Goal: Task Accomplishment & Management: Use online tool/utility

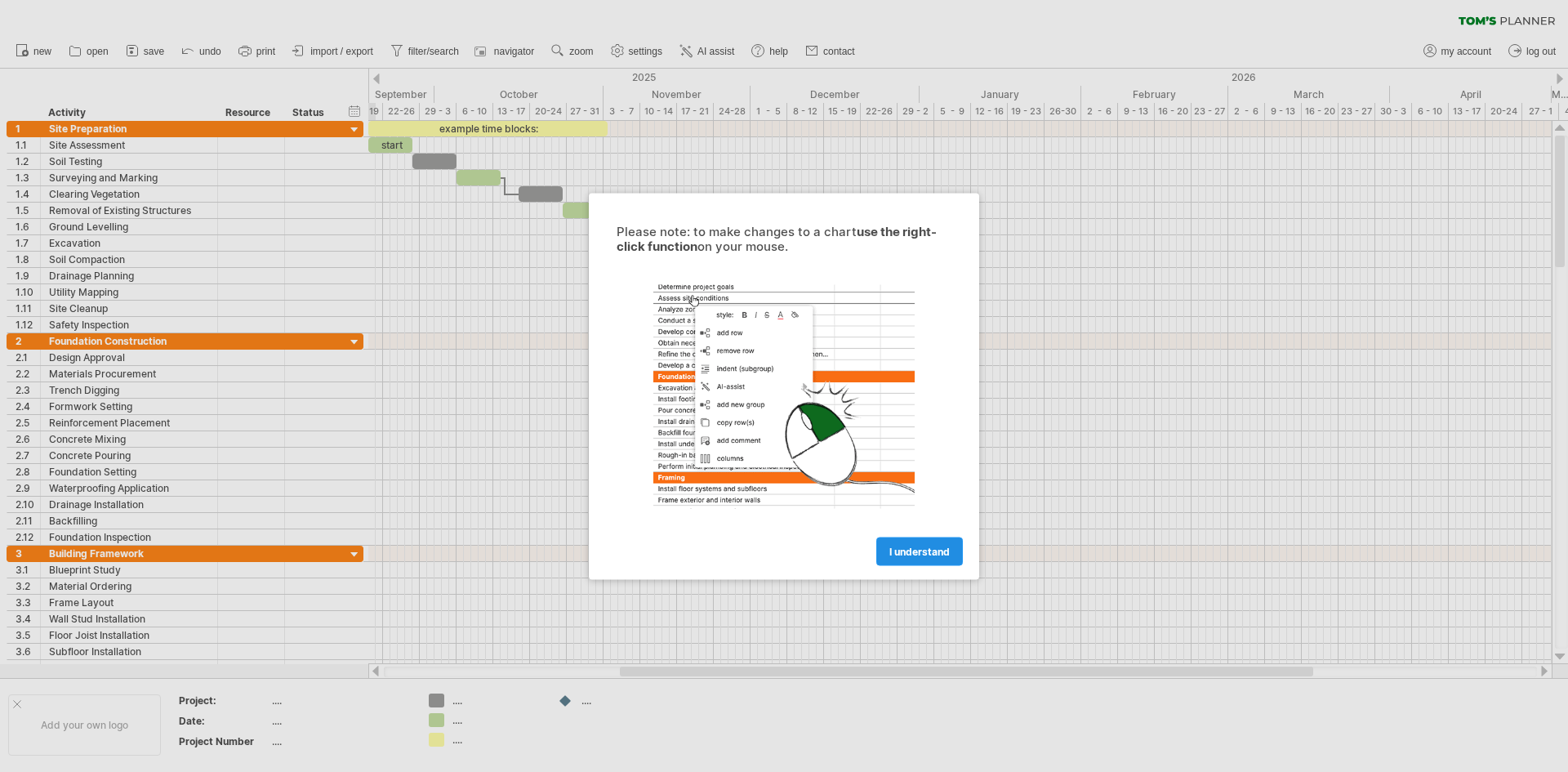
click at [922, 548] on span "I understand" at bounding box center [919, 551] width 61 height 13
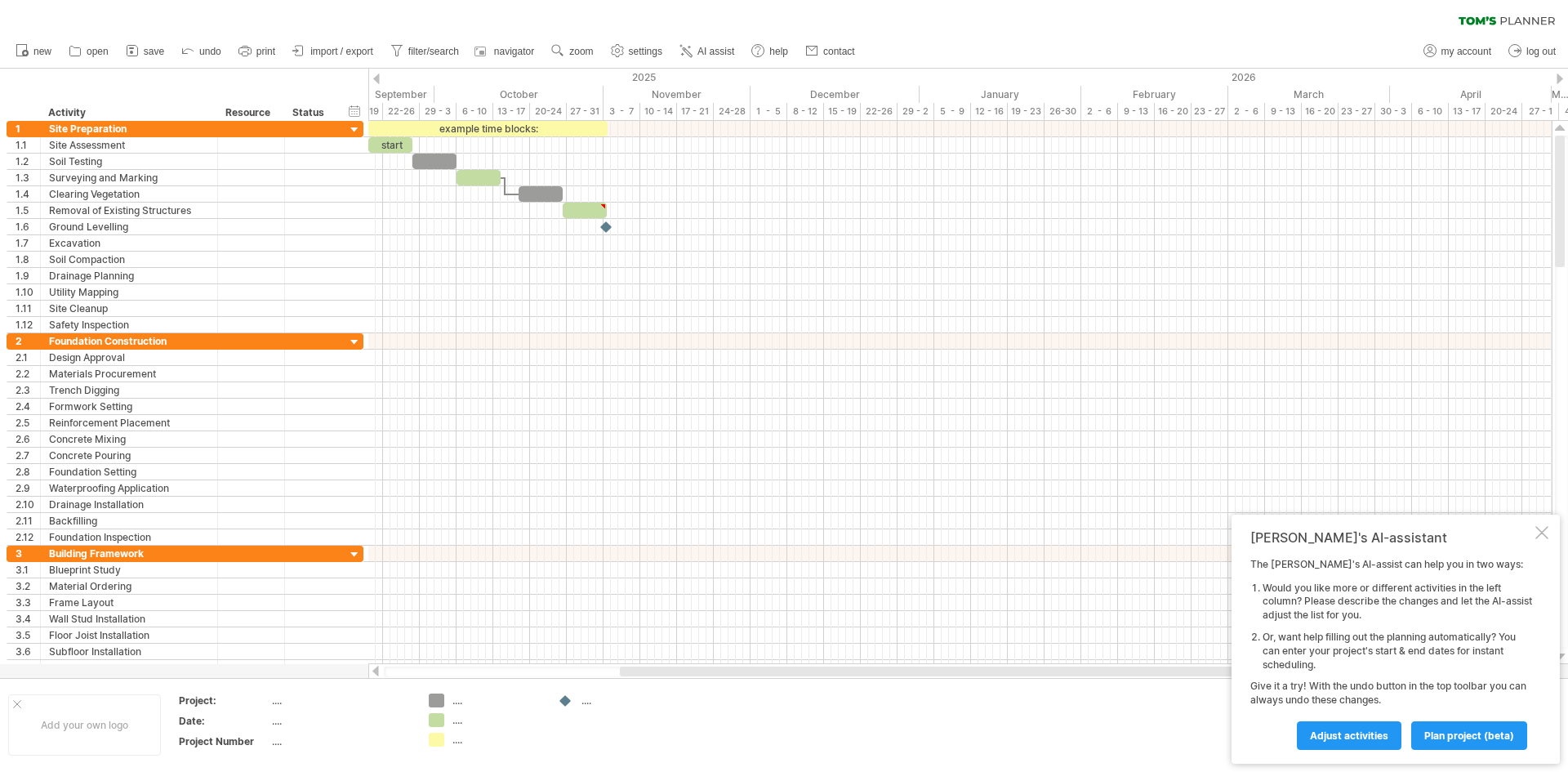
click at [374, 75] on div at bounding box center [376, 79] width 6 height 11
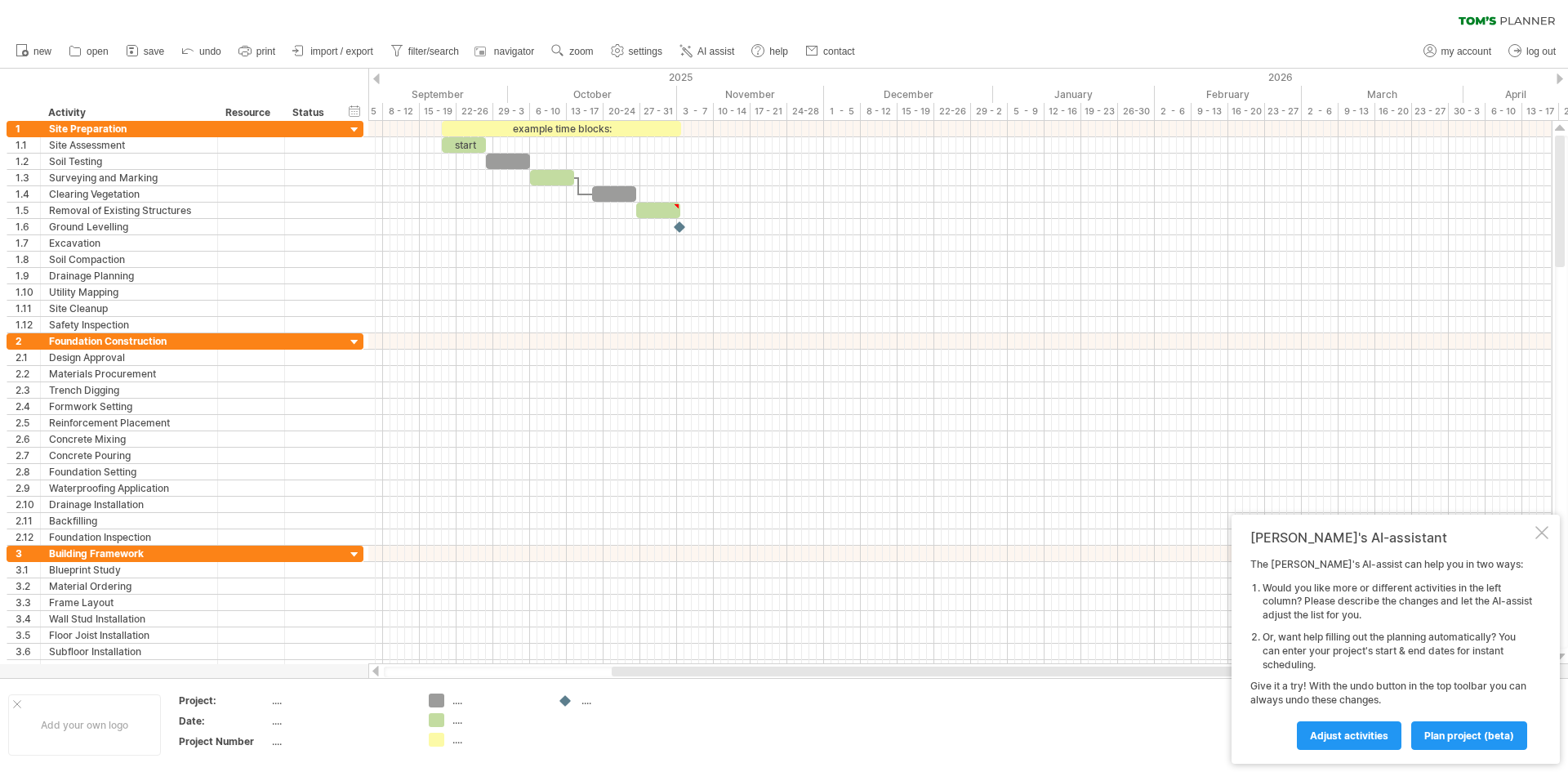
click at [1560, 78] on div at bounding box center [1559, 79] width 6 height 11
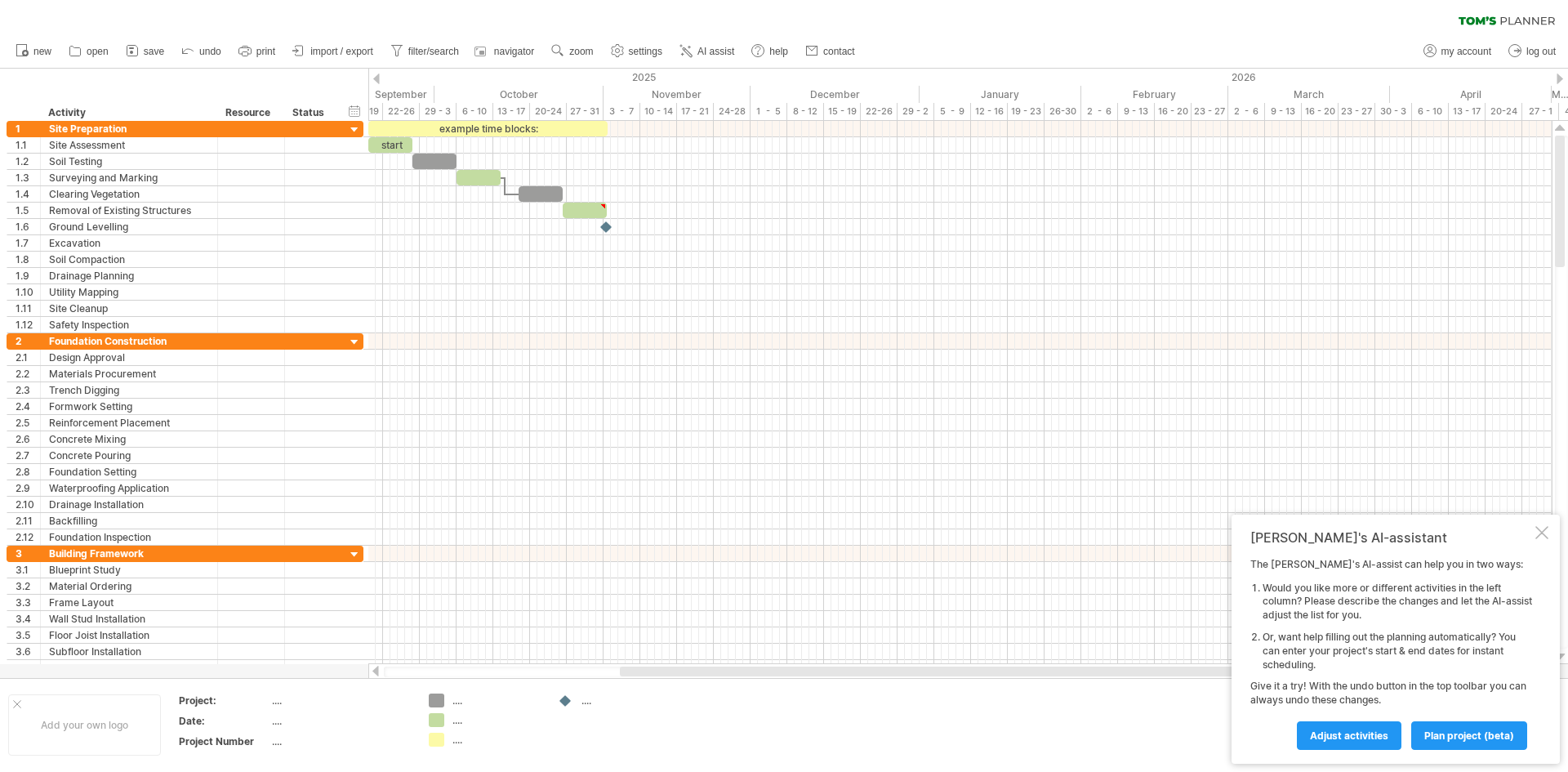
click at [1560, 78] on div at bounding box center [1559, 79] width 6 height 11
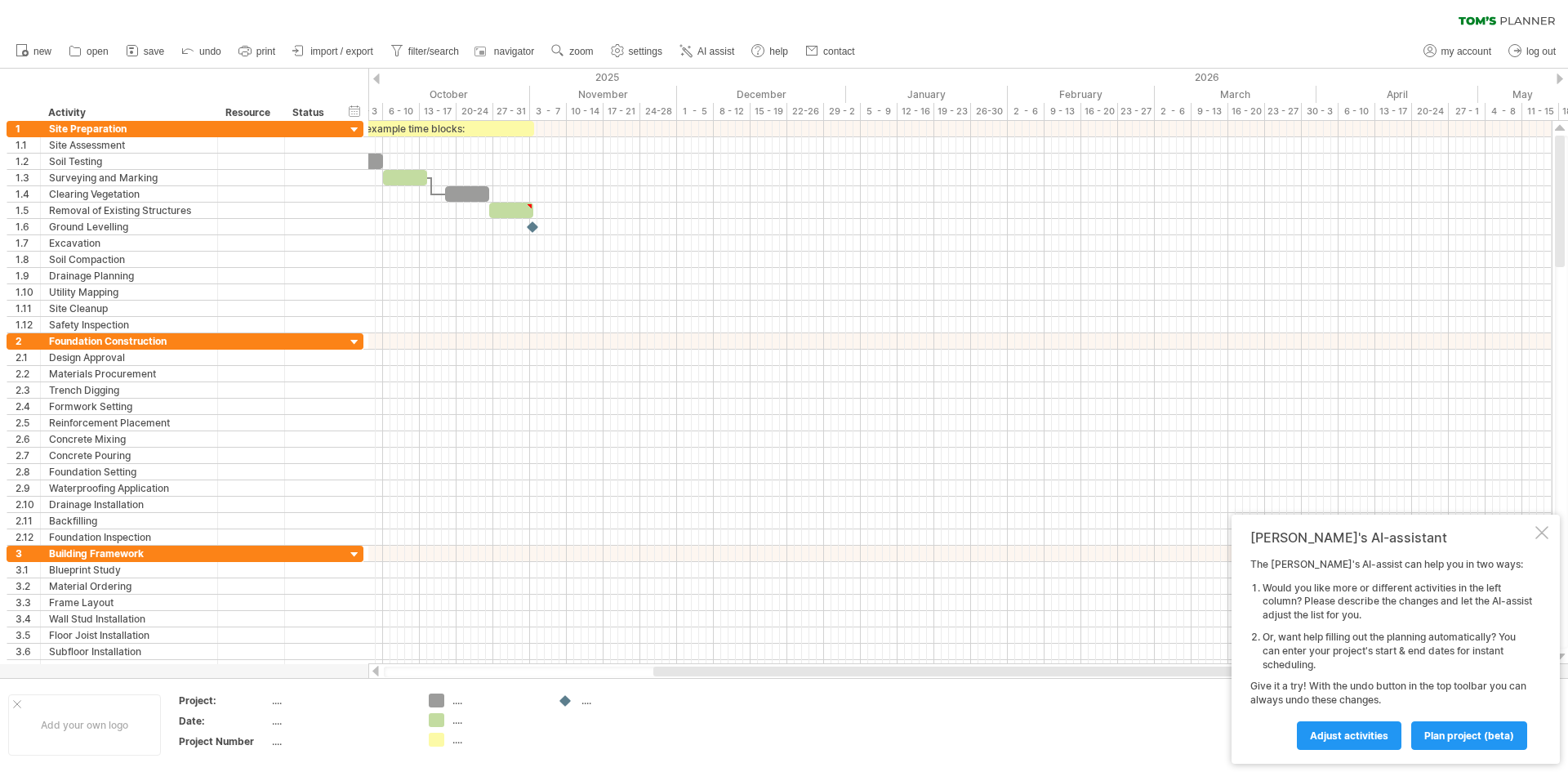
click at [1560, 78] on div at bounding box center [1559, 79] width 6 height 11
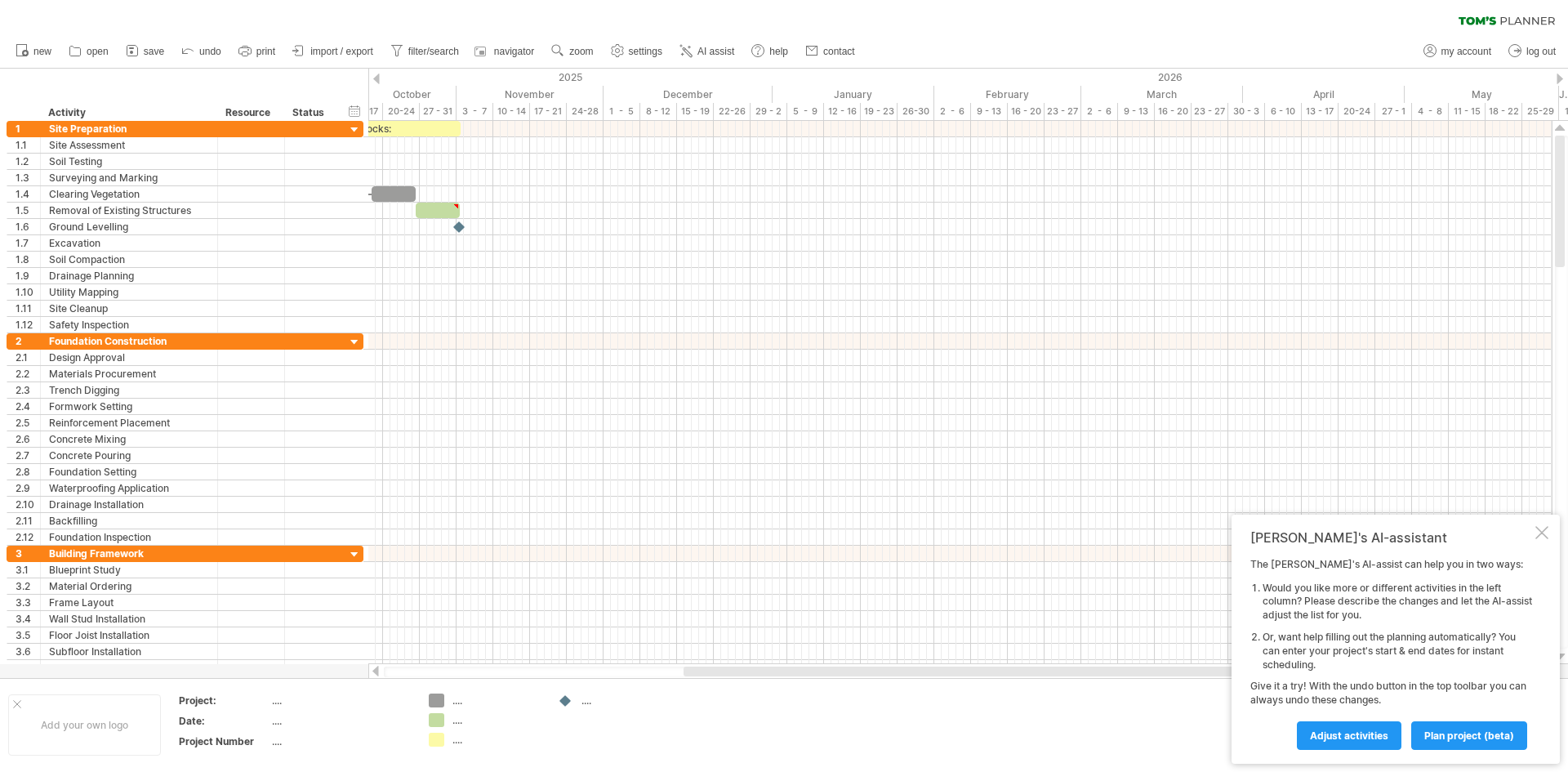
click at [1560, 78] on div at bounding box center [1559, 79] width 6 height 11
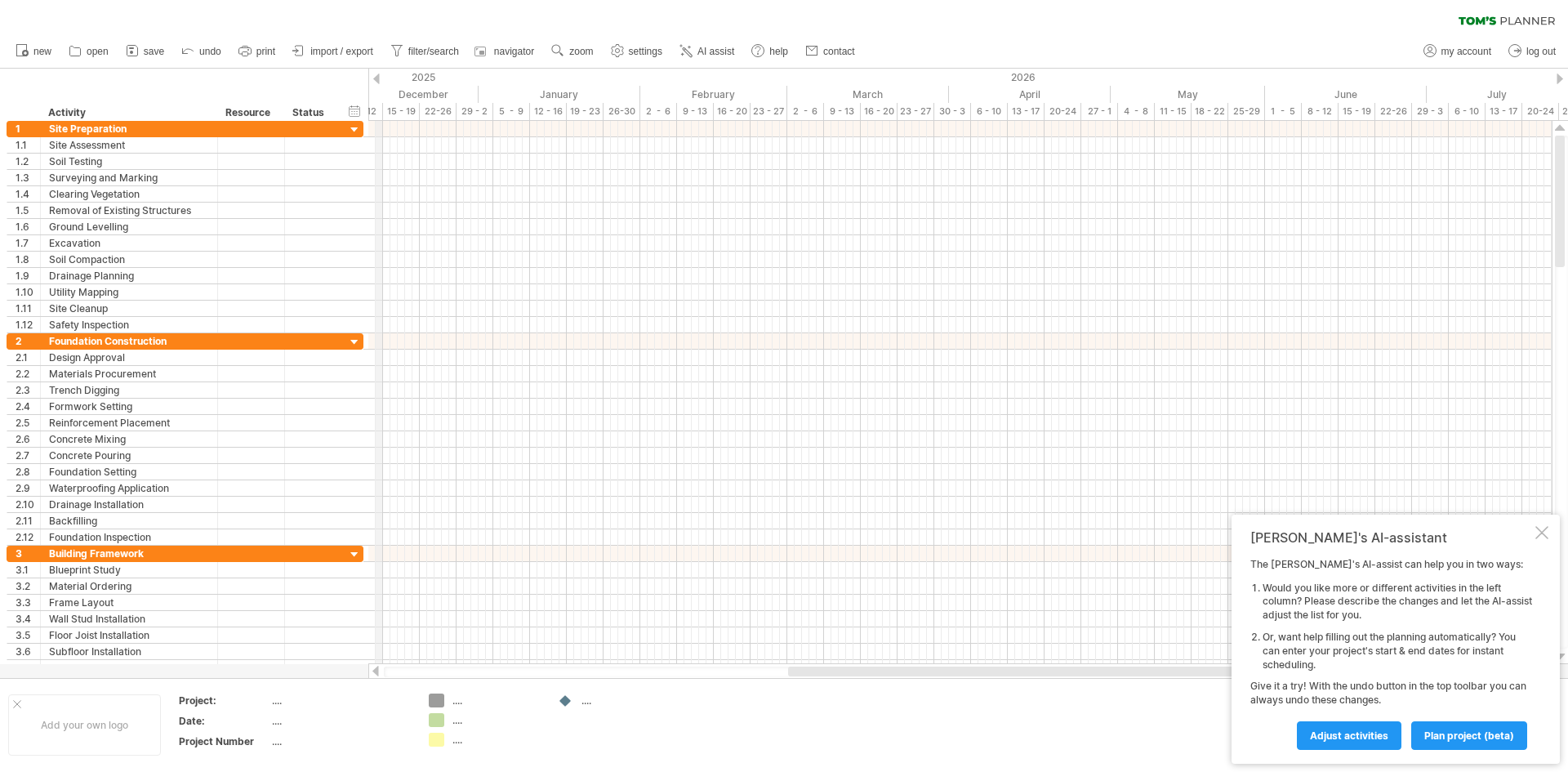
click at [375, 76] on div at bounding box center [376, 79] width 6 height 11
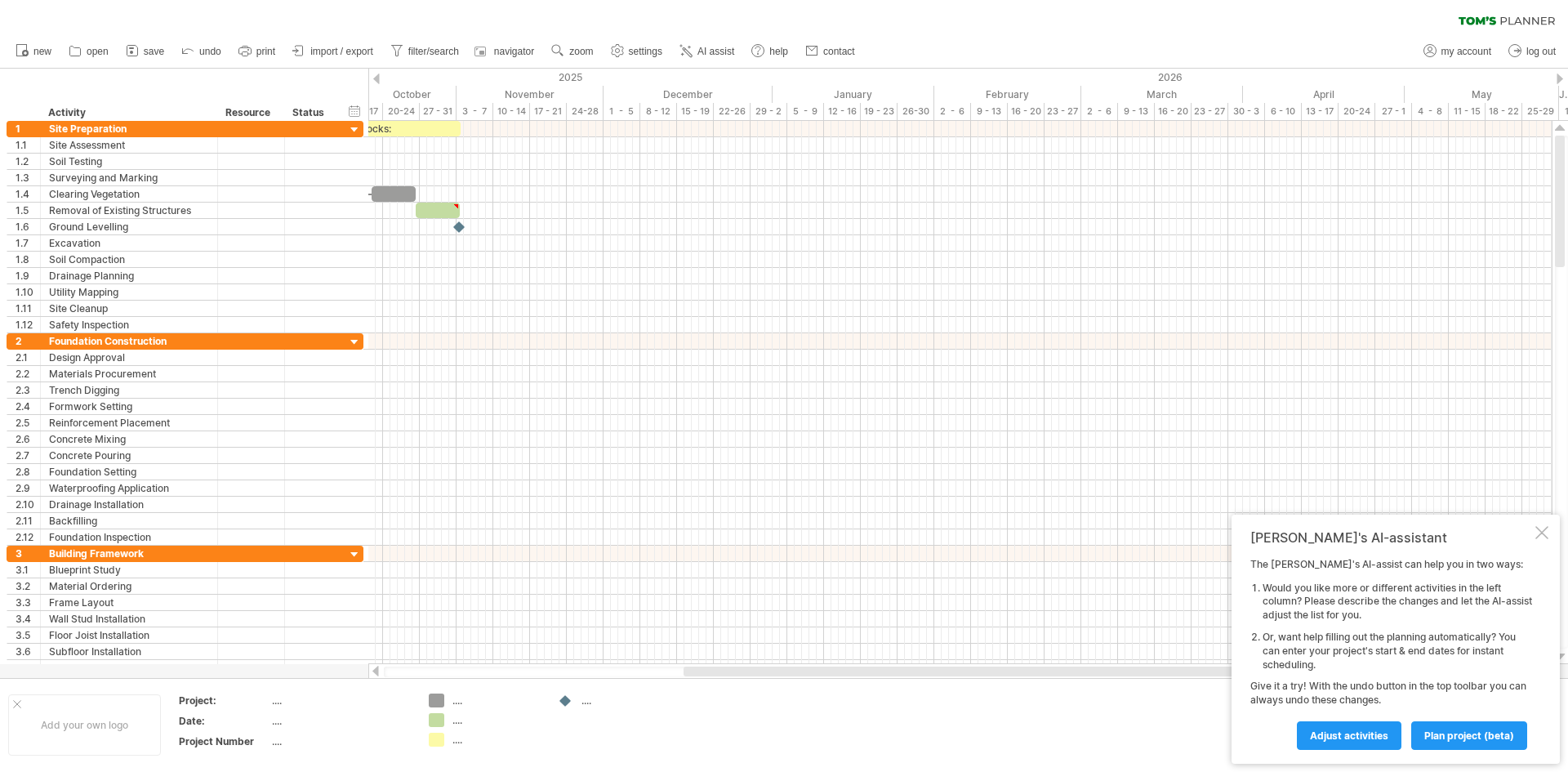
click at [375, 76] on div at bounding box center [376, 79] width 6 height 11
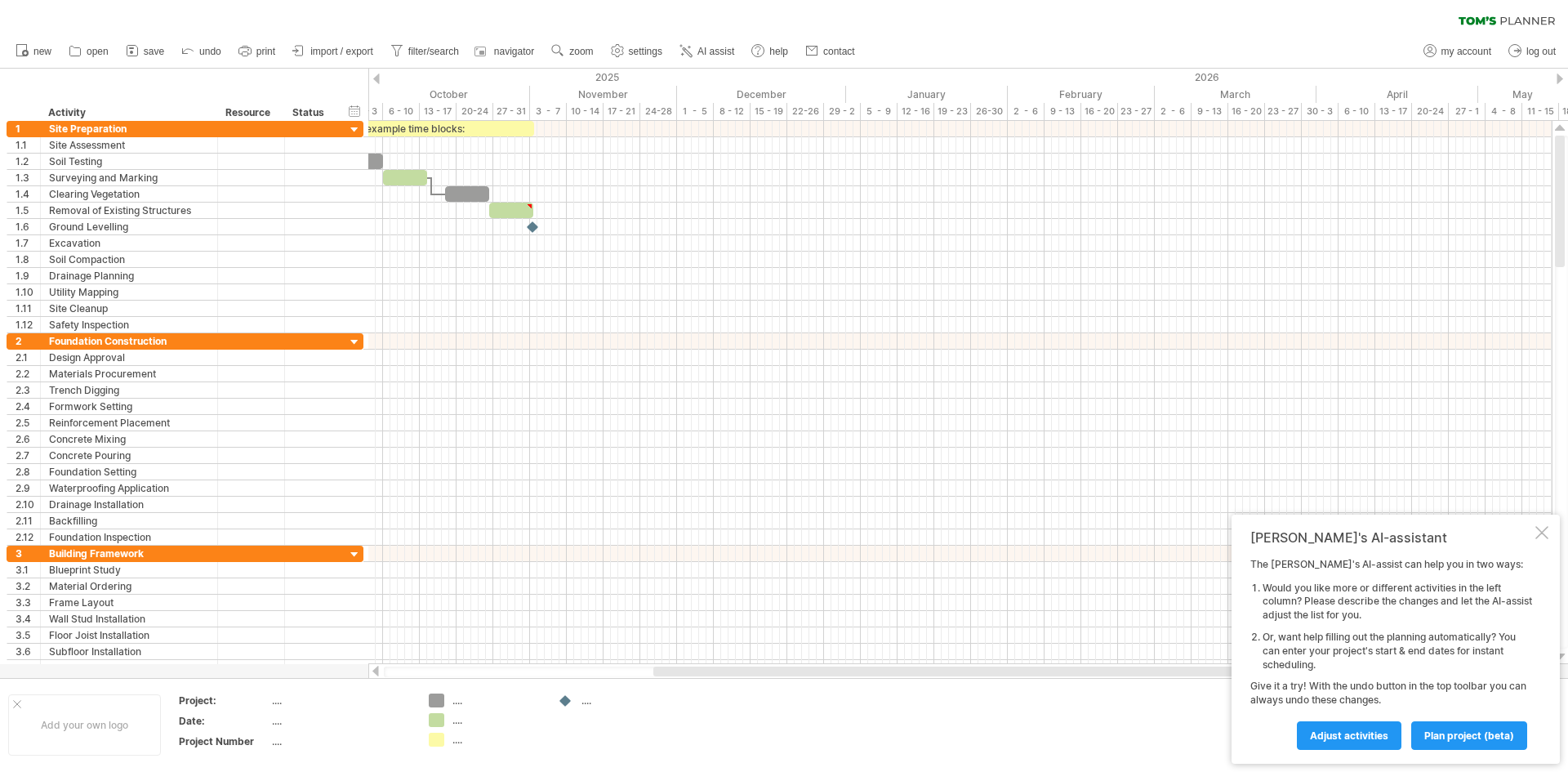
click at [375, 76] on div at bounding box center [376, 79] width 6 height 11
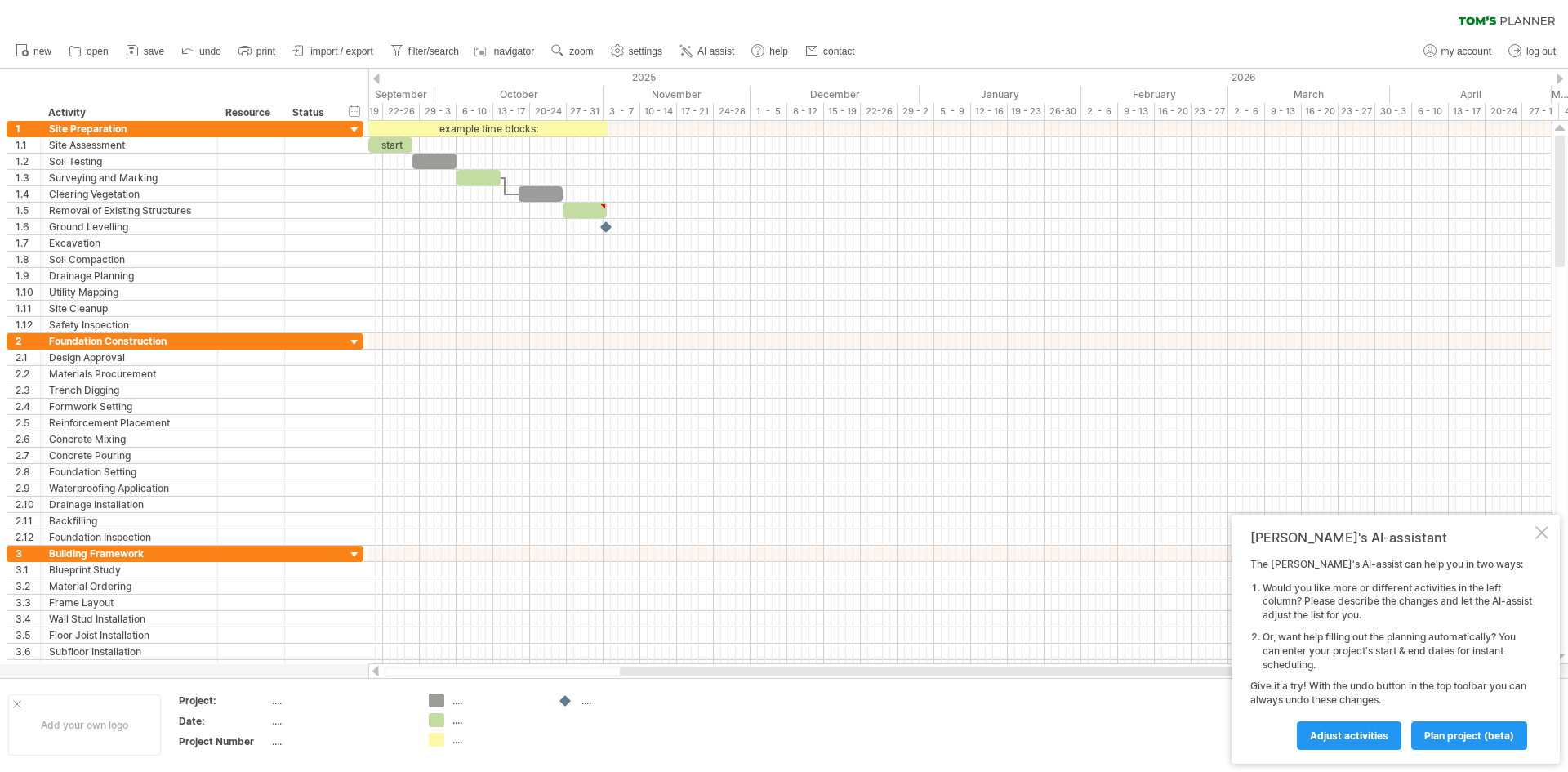
click at [375, 76] on div at bounding box center [376, 79] width 6 height 11
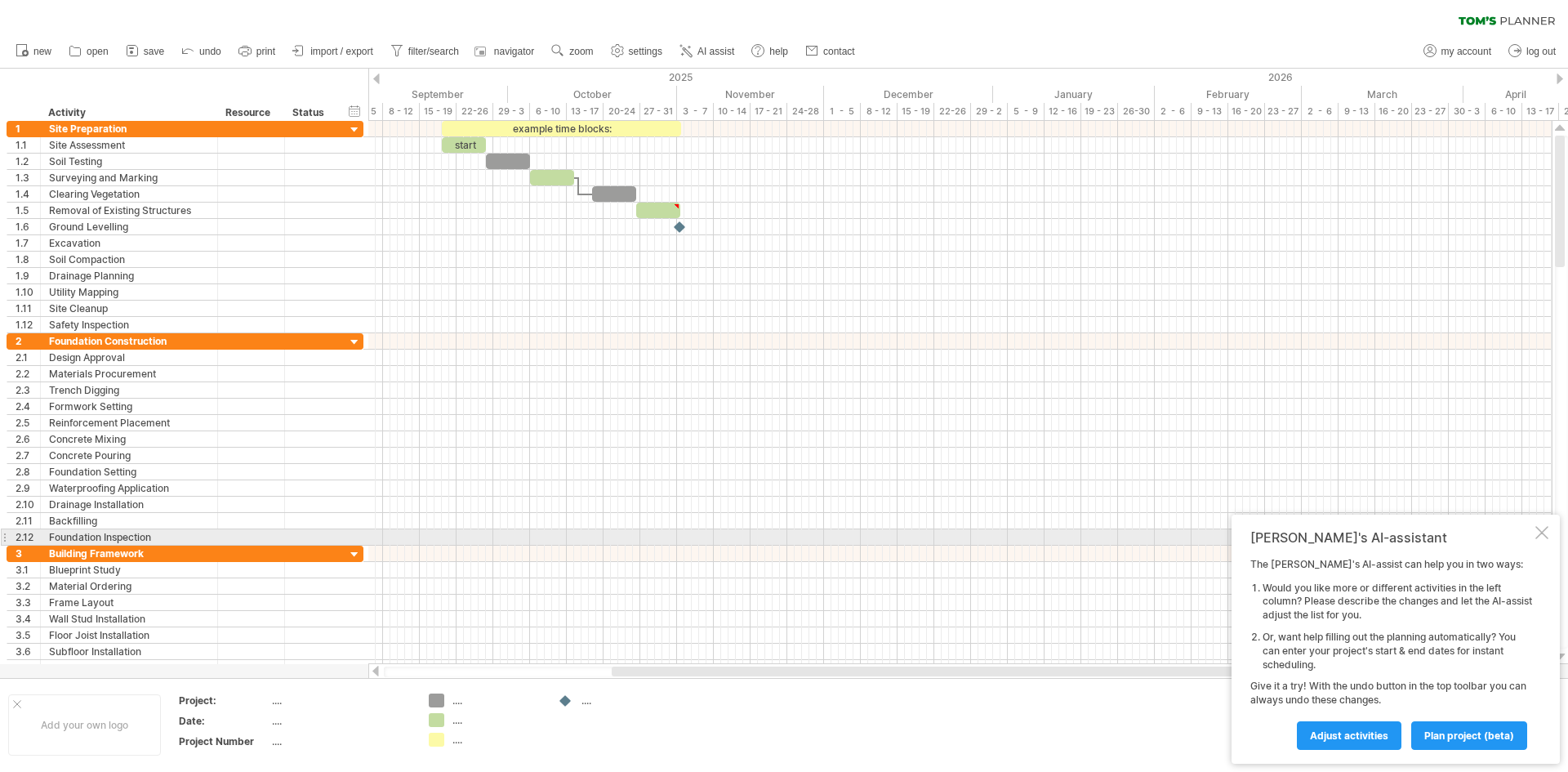
click at [1549, 541] on div "[PERSON_NAME]'s AI-assistant The [PERSON_NAME]'s AI-assist can help you in two …" at bounding box center [1395, 639] width 328 height 249
click at [1544, 535] on div at bounding box center [1541, 532] width 13 height 13
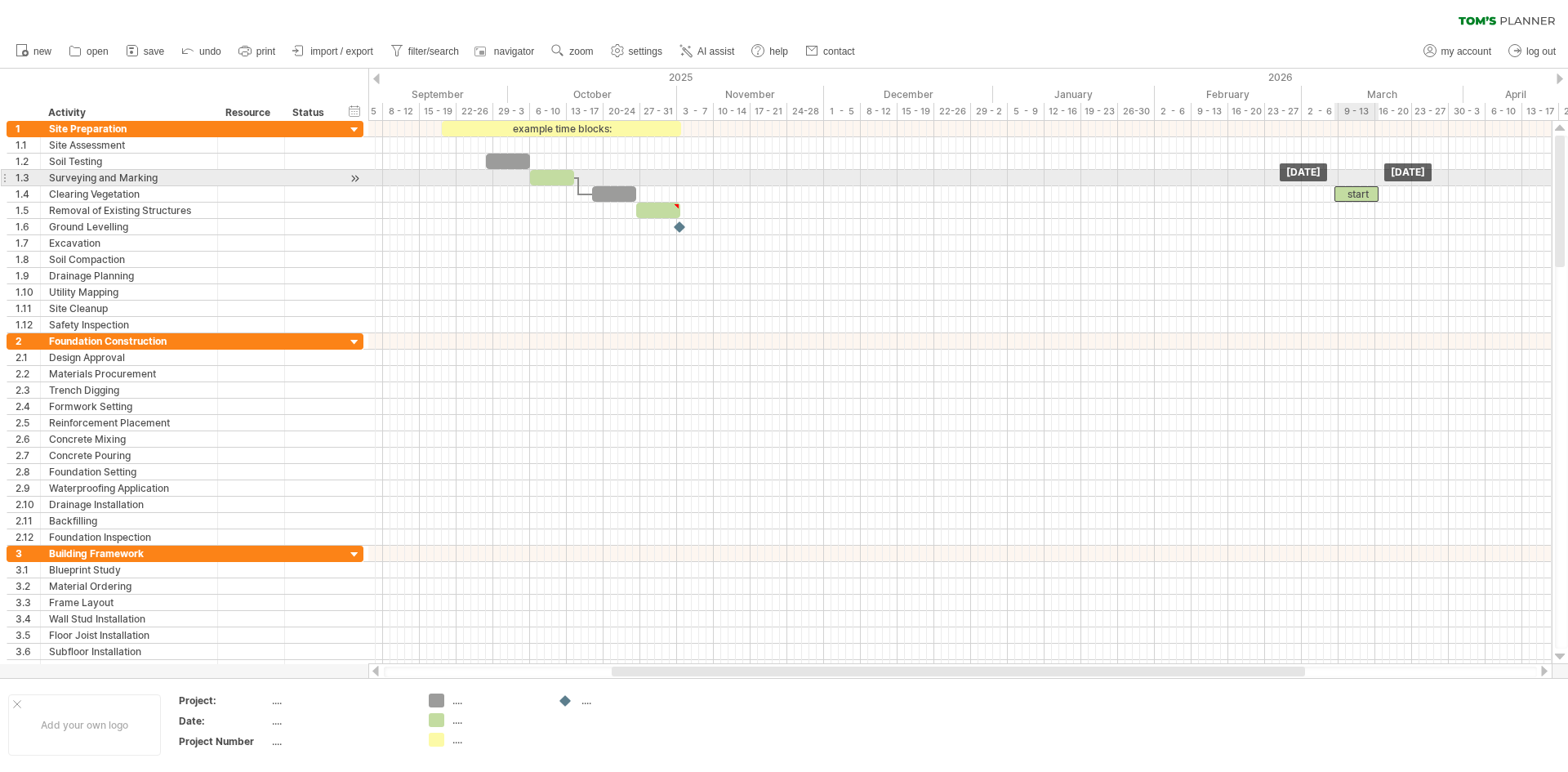
drag, startPoint x: 474, startPoint y: 140, endPoint x: 1368, endPoint y: 184, distance: 895.1
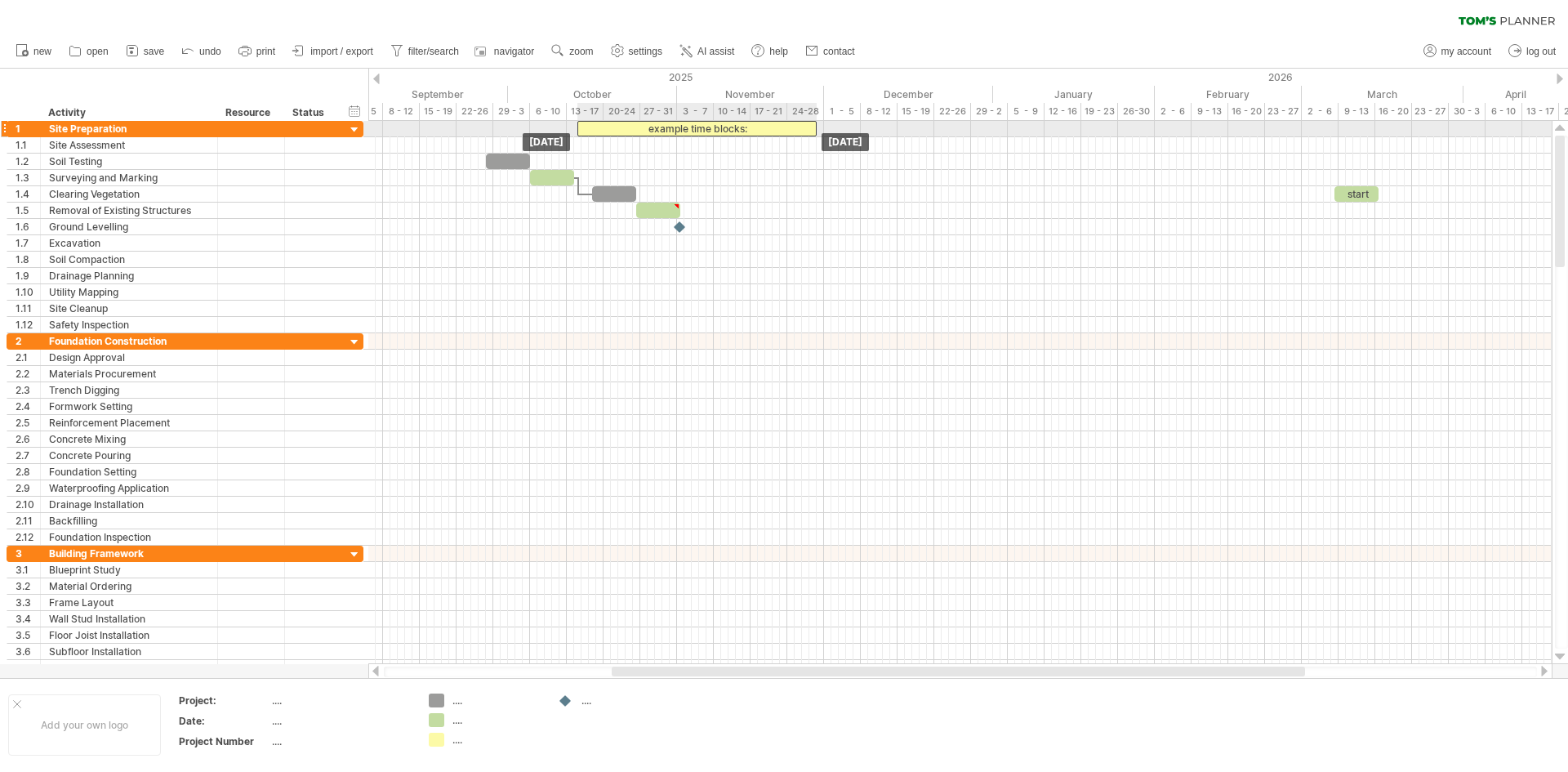
drag, startPoint x: 531, startPoint y: 127, endPoint x: 648, endPoint y: 128, distance: 117.0
click at [649, 129] on div "example time blocks:" at bounding box center [697, 128] width 239 height 15
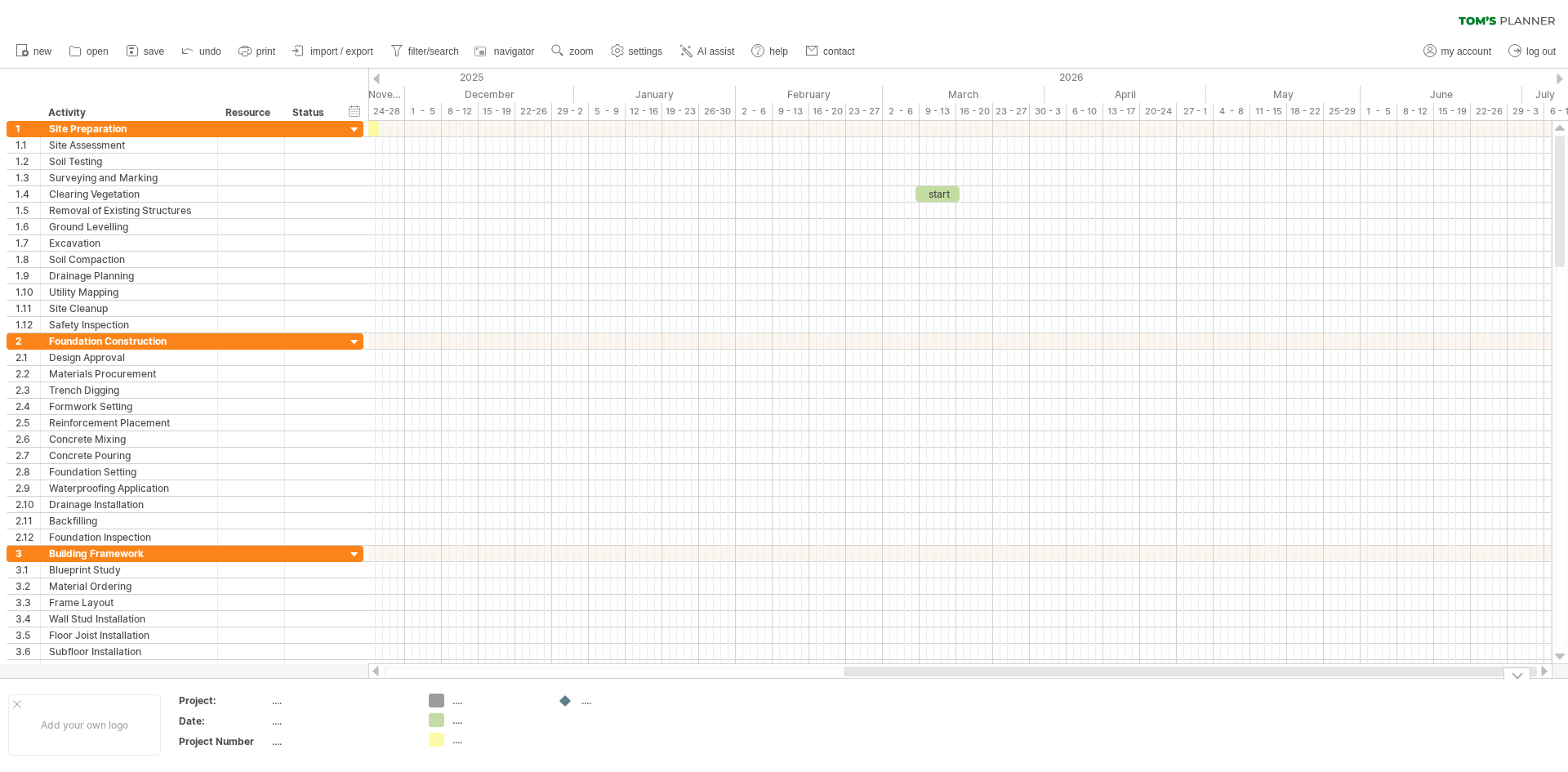
drag, startPoint x: 726, startPoint y: 674, endPoint x: 1056, endPoint y: 647, distance: 331.1
click at [1055, 674] on div at bounding box center [1189, 671] width 693 height 10
click at [1554, 79] on div "2026" at bounding box center [1533, 77] width 1918 height 17
click at [1558, 77] on div at bounding box center [1559, 79] width 6 height 11
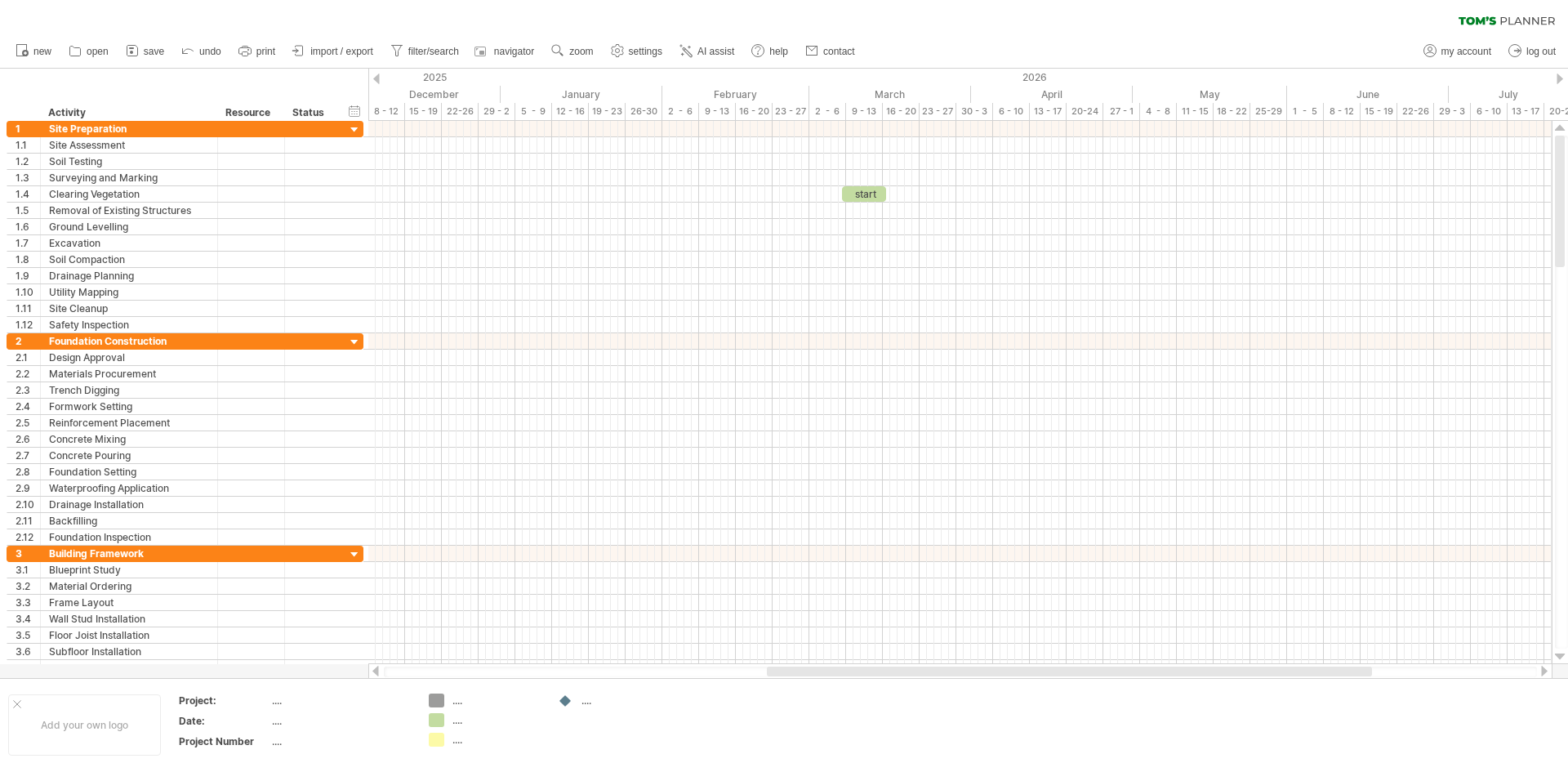
click at [1558, 77] on div at bounding box center [1559, 79] width 6 height 11
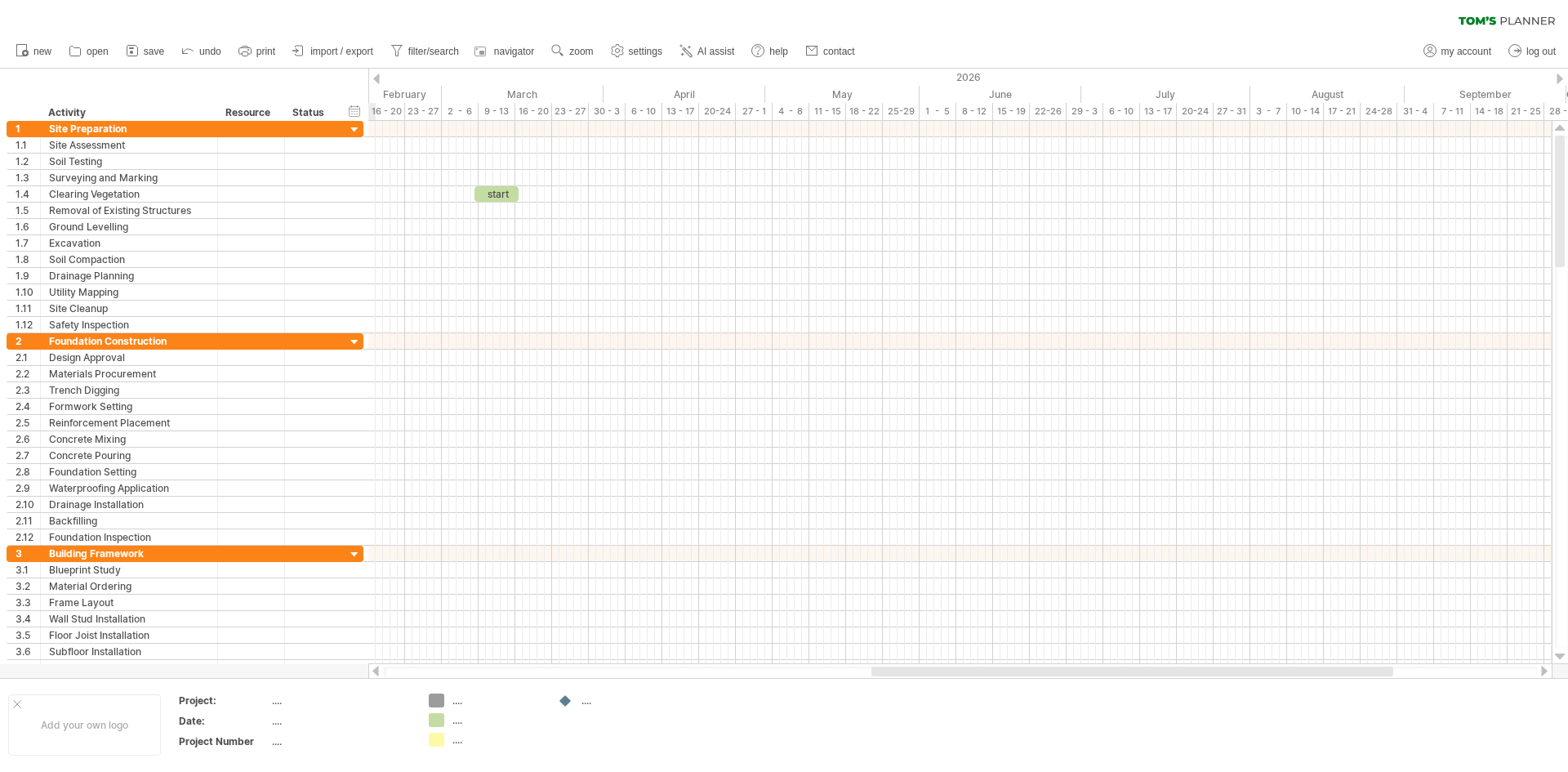
click at [1558, 77] on div at bounding box center [1559, 79] width 6 height 11
click at [380, 77] on div "2026" at bounding box center [945, 77] width 1918 height 17
click at [372, 79] on div "2026" at bounding box center [945, 77] width 1918 height 17
click at [374, 77] on div at bounding box center [376, 79] width 6 height 11
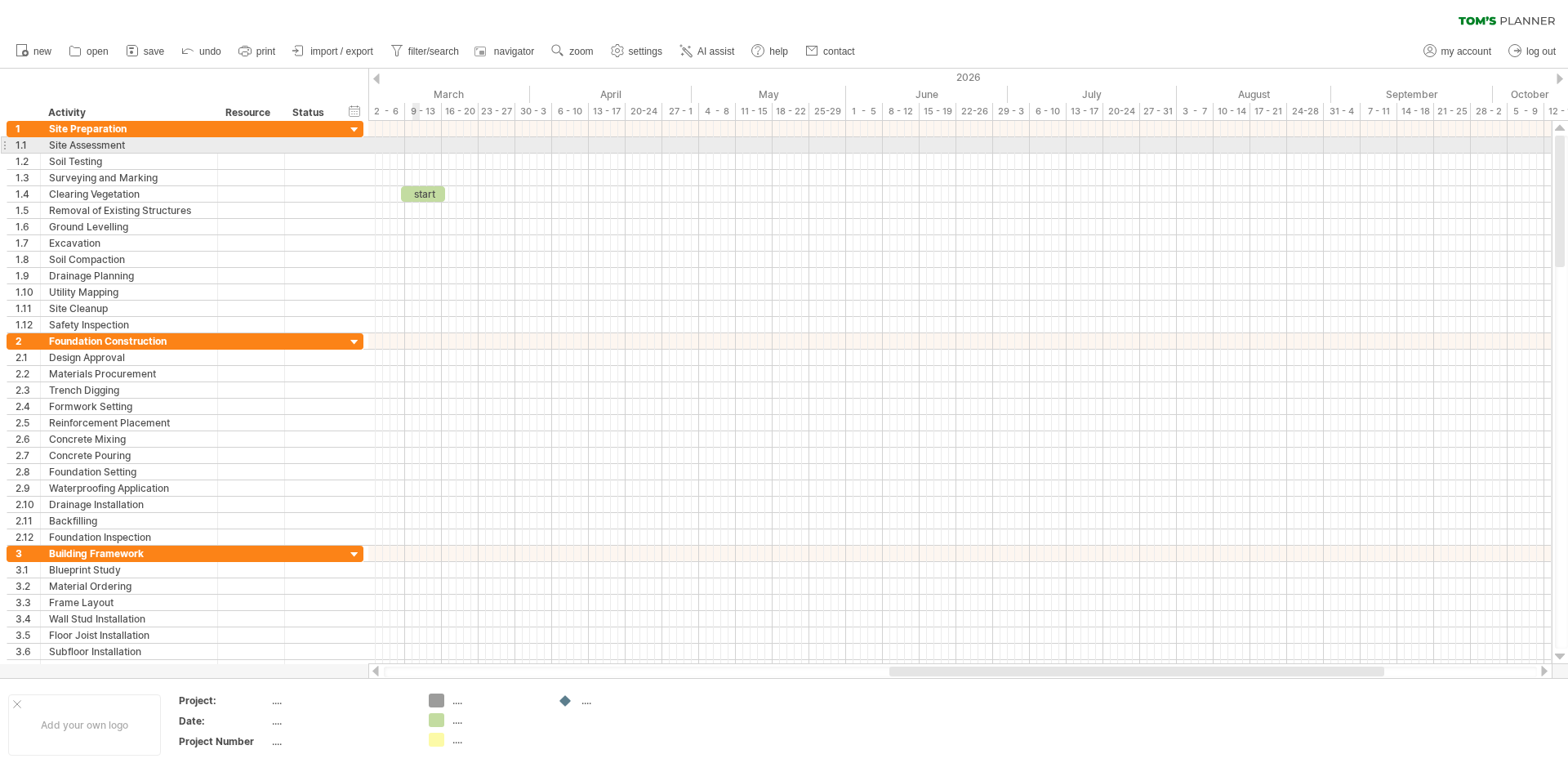
click at [413, 143] on div at bounding box center [959, 145] width 1183 height 16
drag, startPoint x: 419, startPoint y: 193, endPoint x: 424, endPoint y: 144, distance: 49.3
